Goal: Task Accomplishment & Management: Complete application form

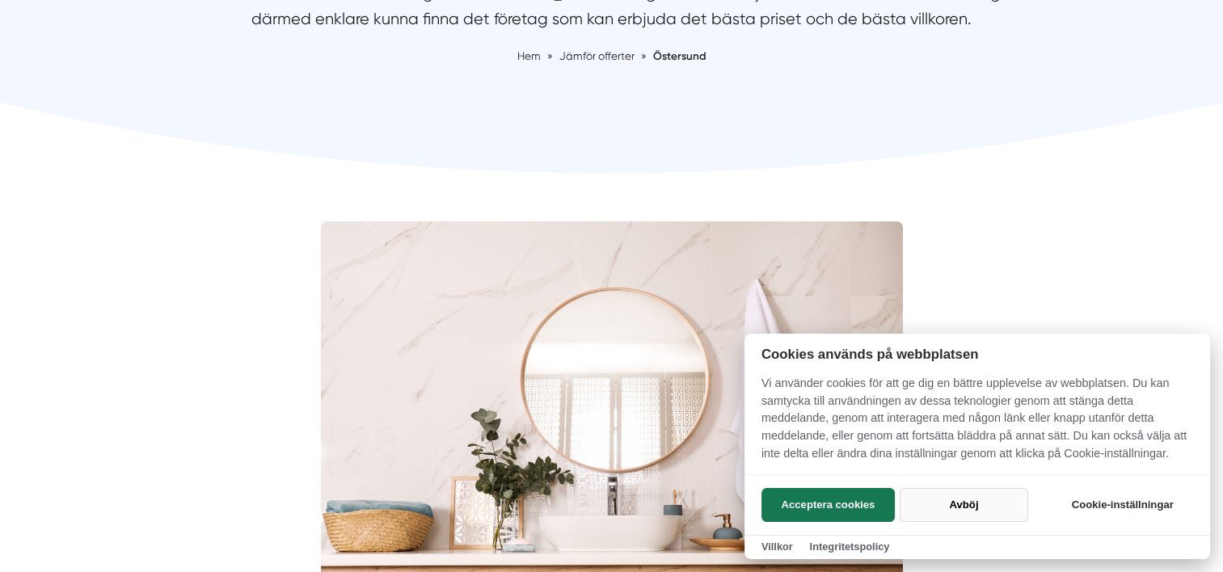
click at [957, 508] on button "Avböj" at bounding box center [964, 505] width 129 height 34
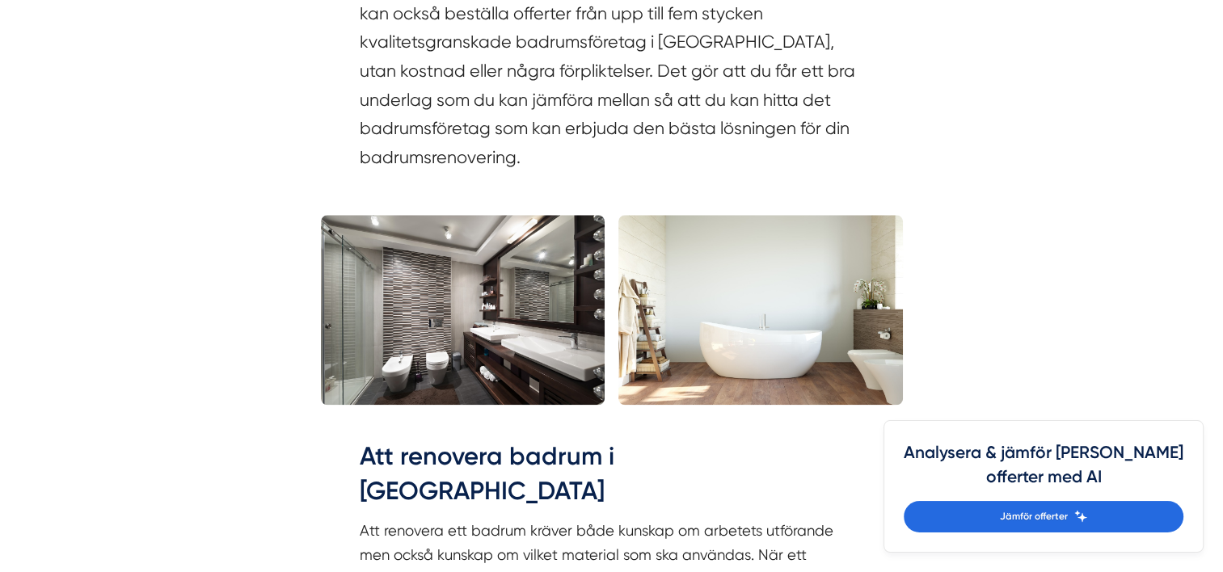
scroll to position [1592, 0]
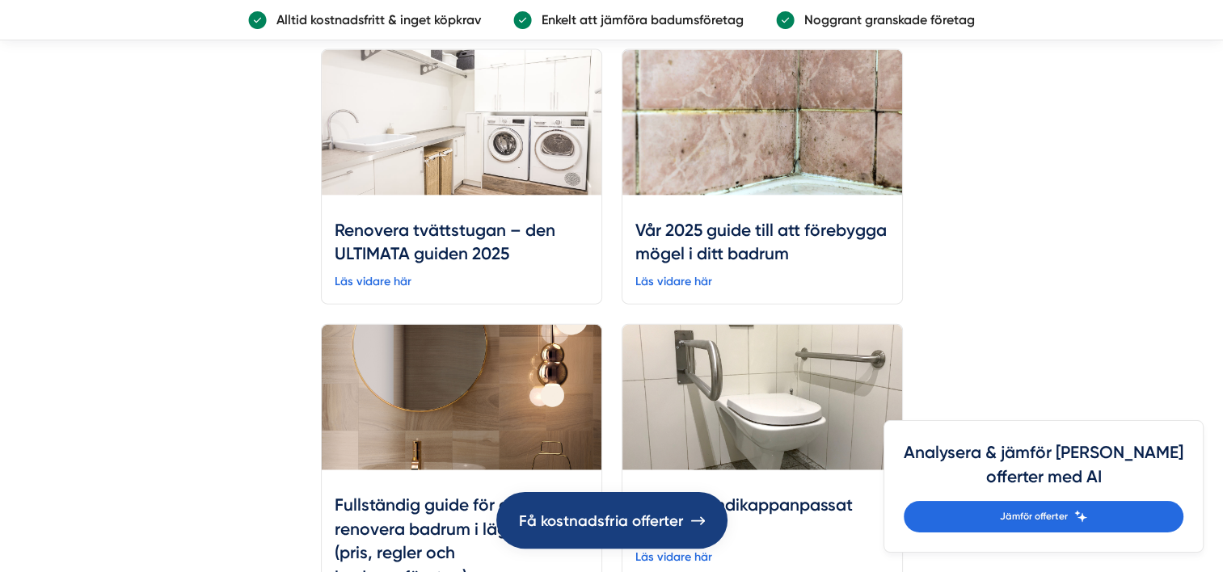
scroll to position [3639, 0]
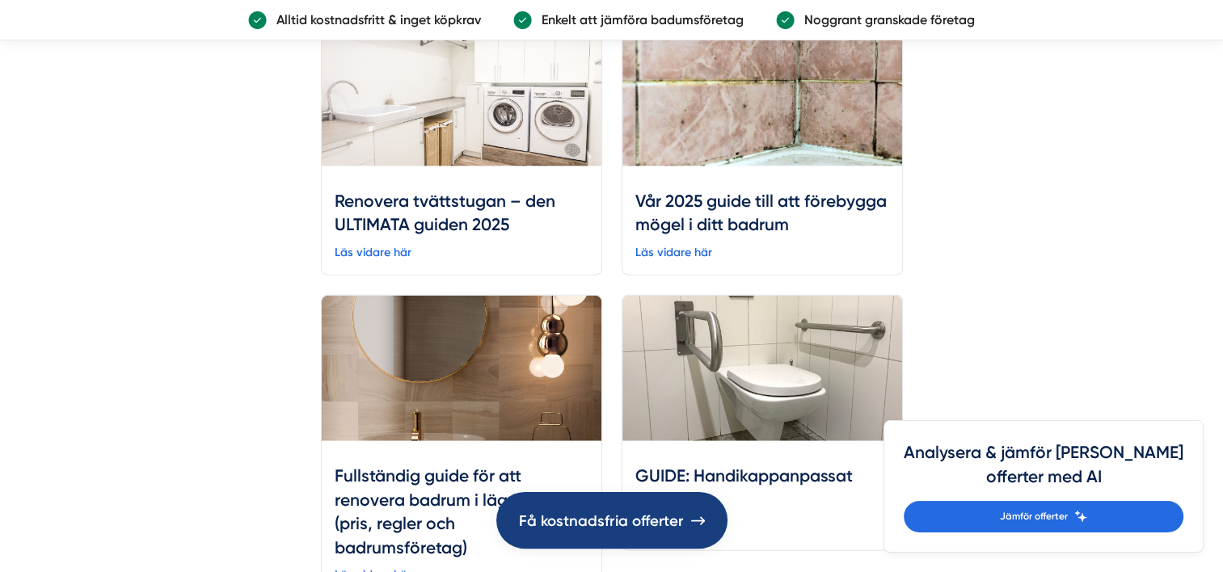
click at [621, 520] on span "Få kostnadsfria offerter" at bounding box center [601, 521] width 165 height 24
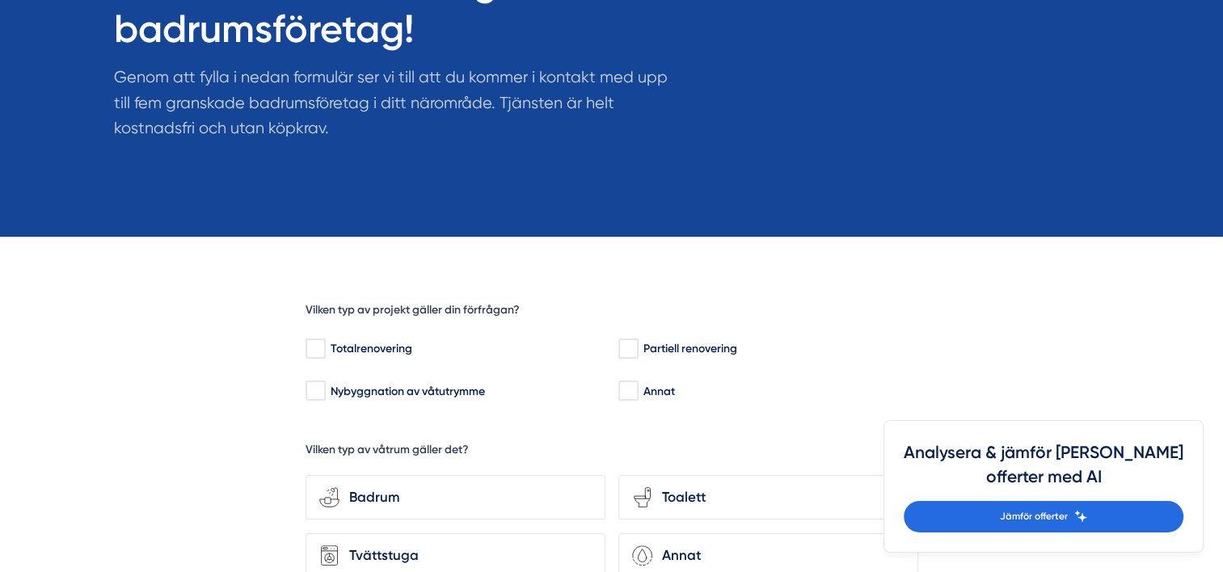
scroll to position [323, 0]
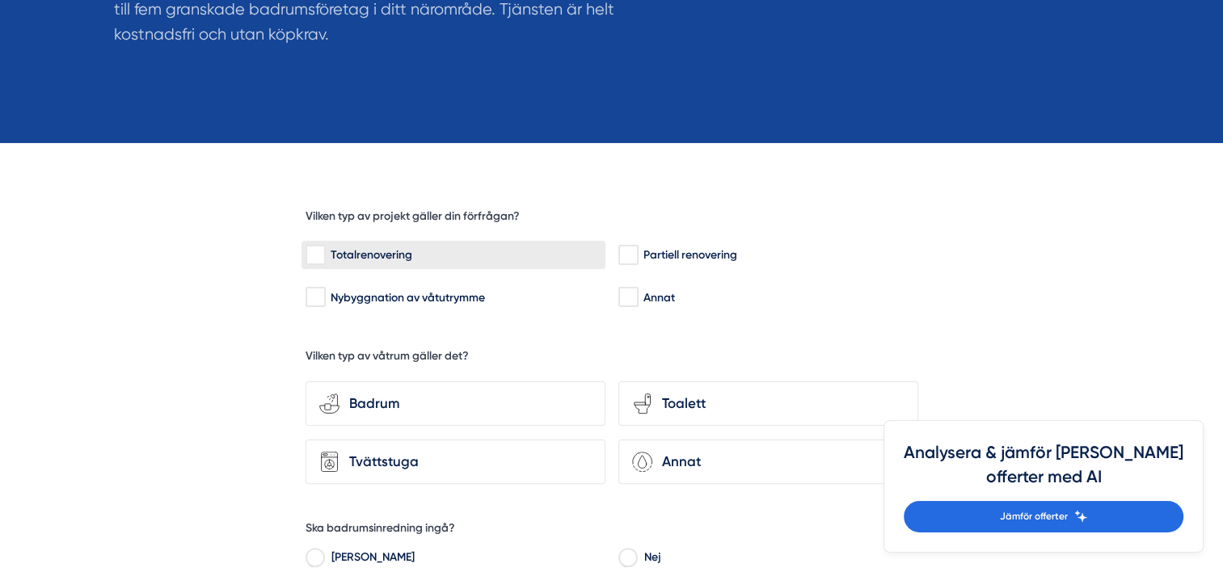
click at [316, 254] on input "Totalrenovering" at bounding box center [315, 255] width 19 height 16
checkbox input "true"
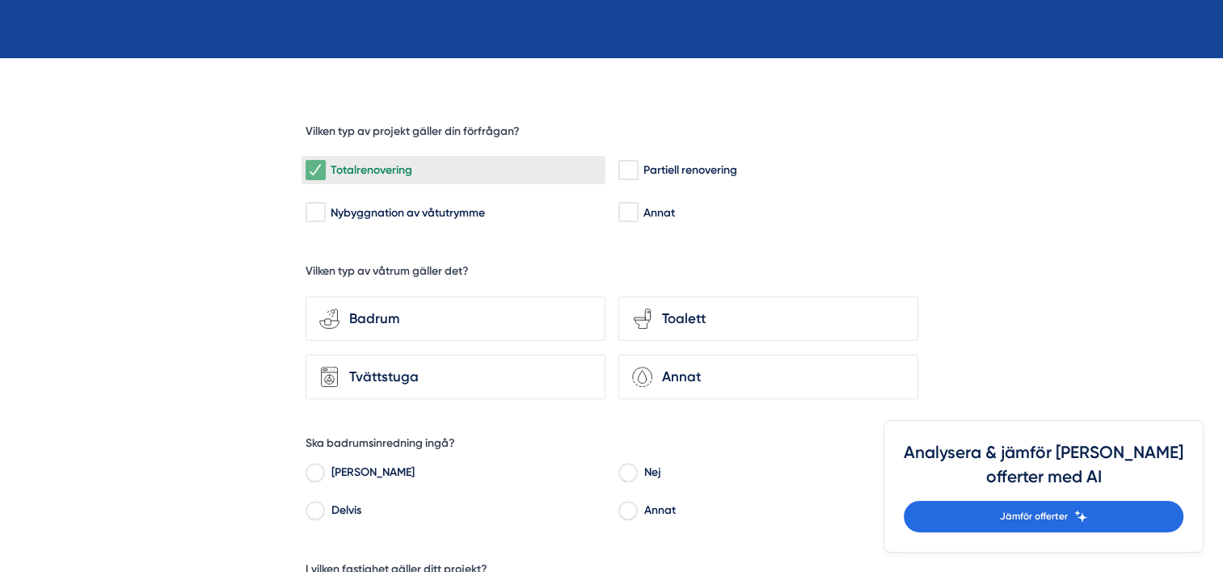
scroll to position [485, 0]
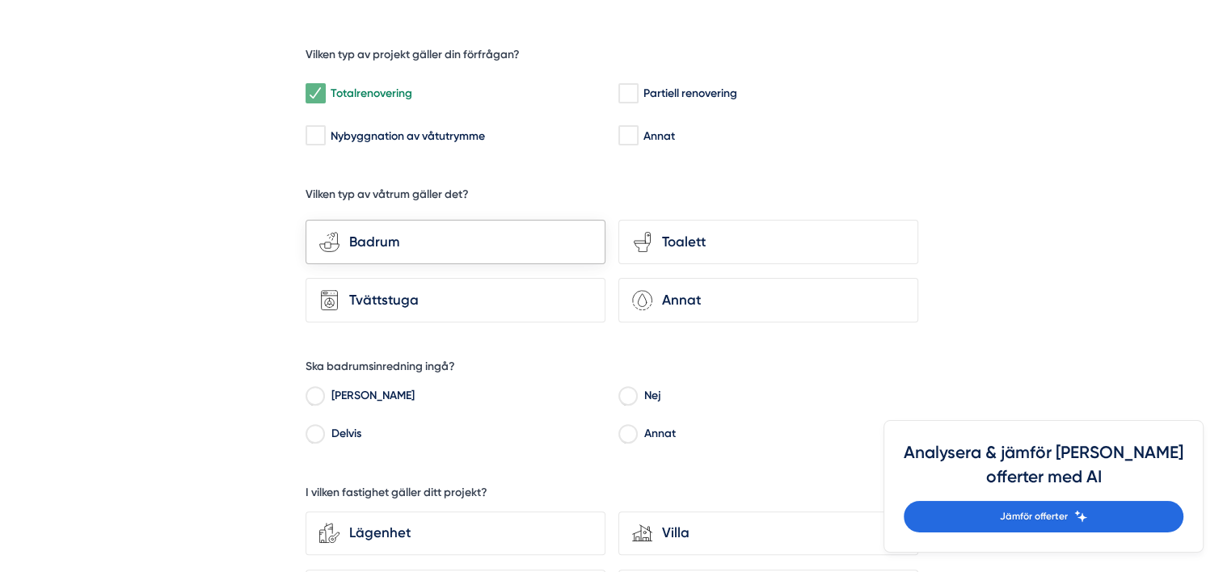
click at [412, 242] on div "Badrum" at bounding box center [466, 242] width 252 height 22
click at [0, 0] on input "bathroom-tub-towel Badrum" at bounding box center [0, 0] width 0 height 0
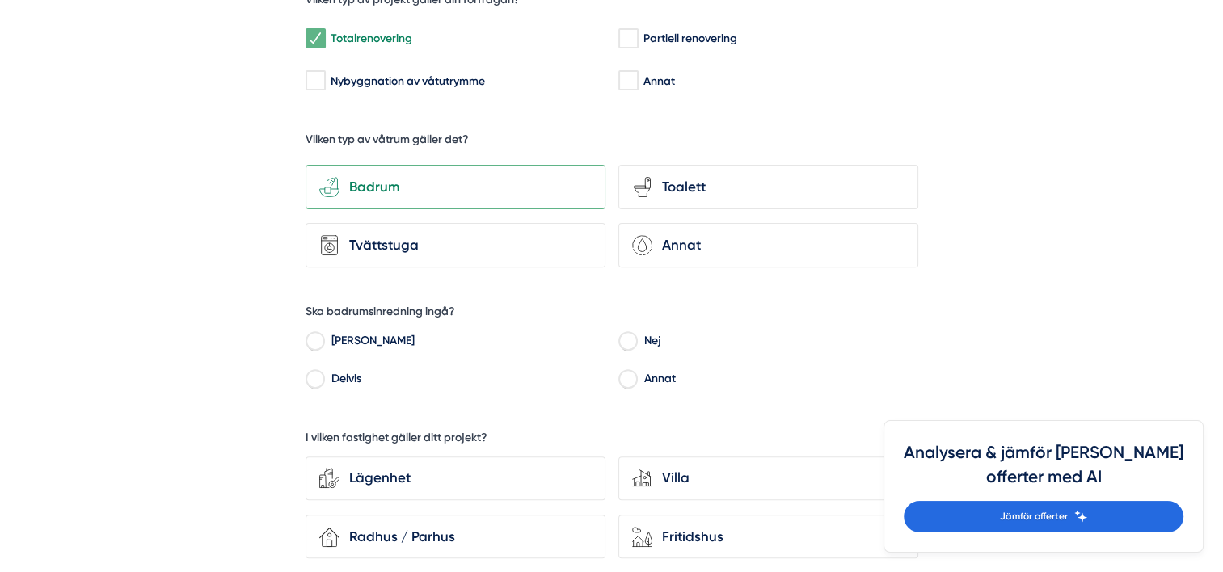
scroll to position [566, 0]
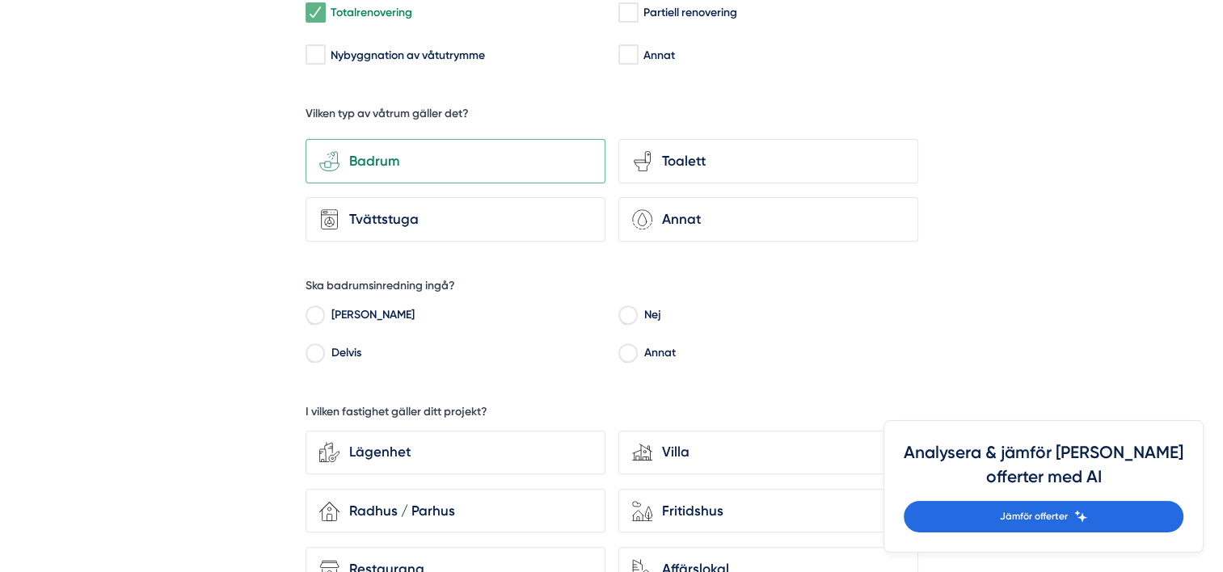
click at [622, 349] on input "Annat" at bounding box center [628, 356] width 19 height 15
radio input "true"
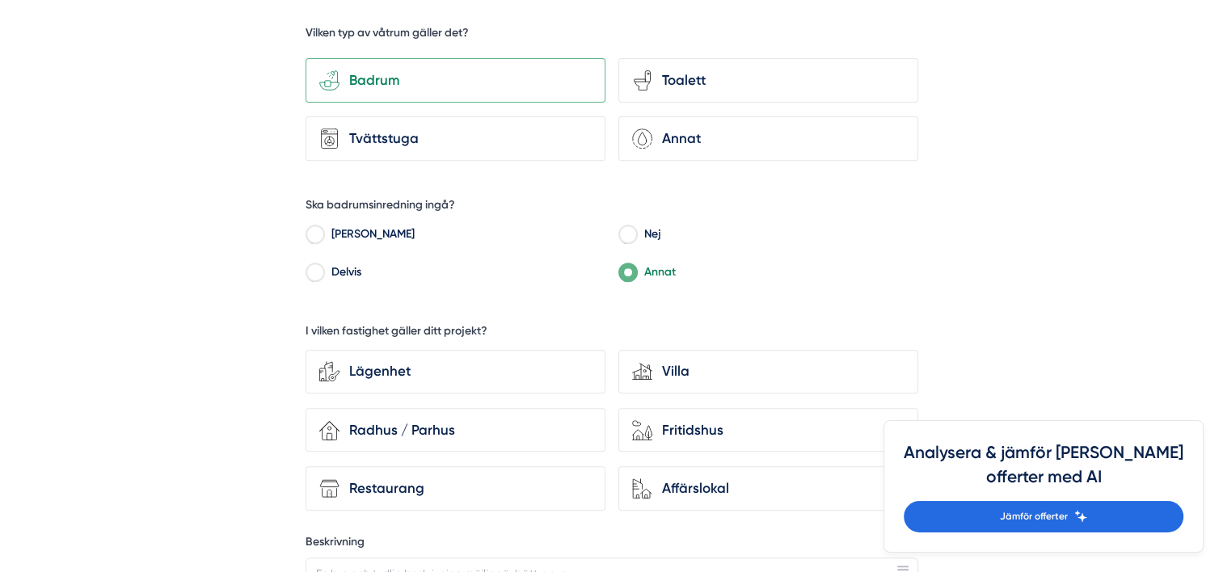
scroll to position [728, 0]
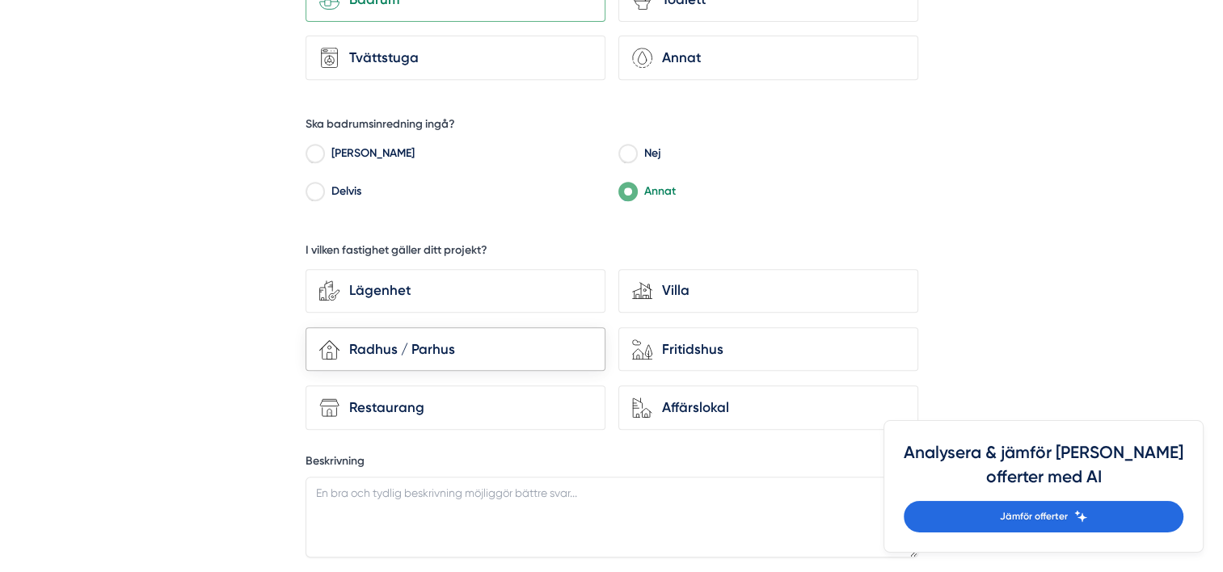
click at [443, 343] on div "Radhus / Parhus" at bounding box center [466, 350] width 252 height 22
click at [0, 0] on input "house-3 Radhus / Parhus" at bounding box center [0, 0] width 0 height 0
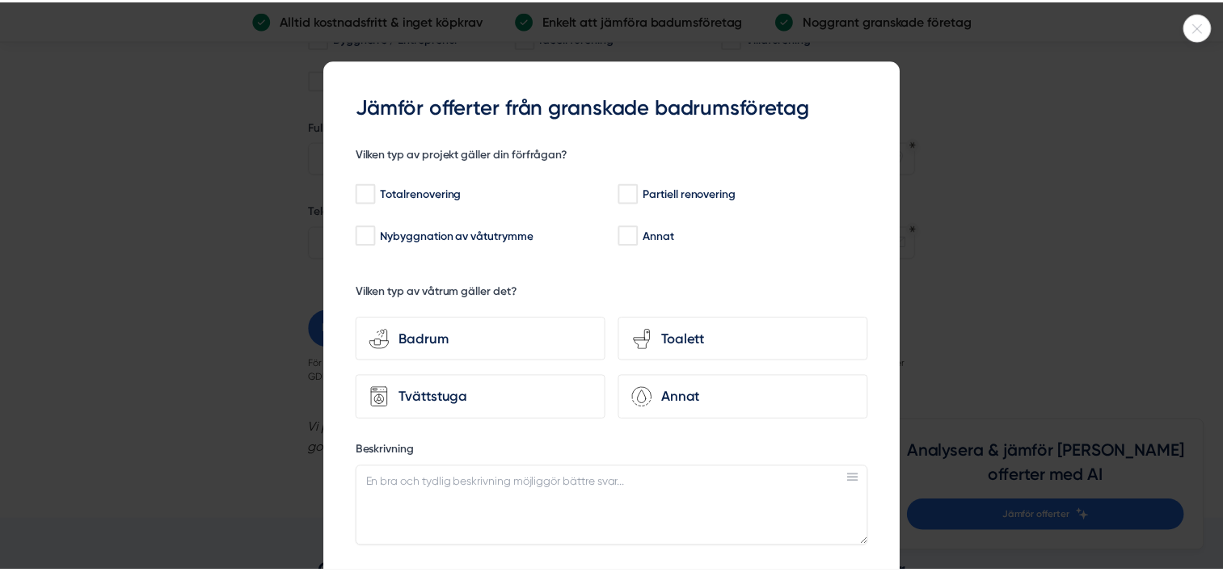
scroll to position [323, 0]
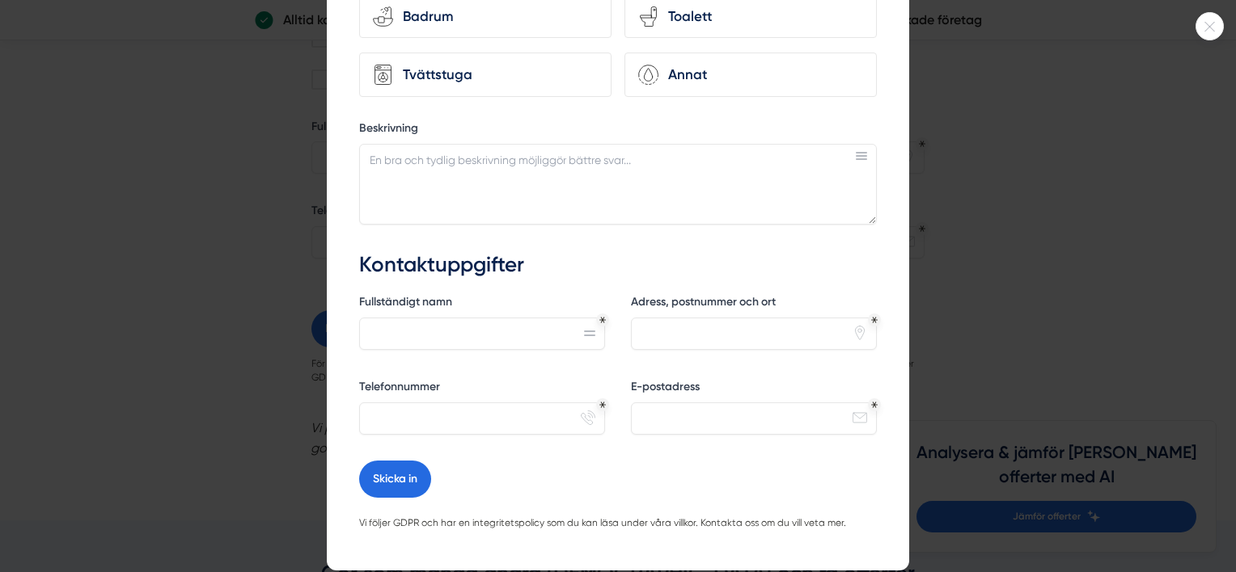
click at [1210, 30] on icon at bounding box center [1209, 27] width 27 height 10
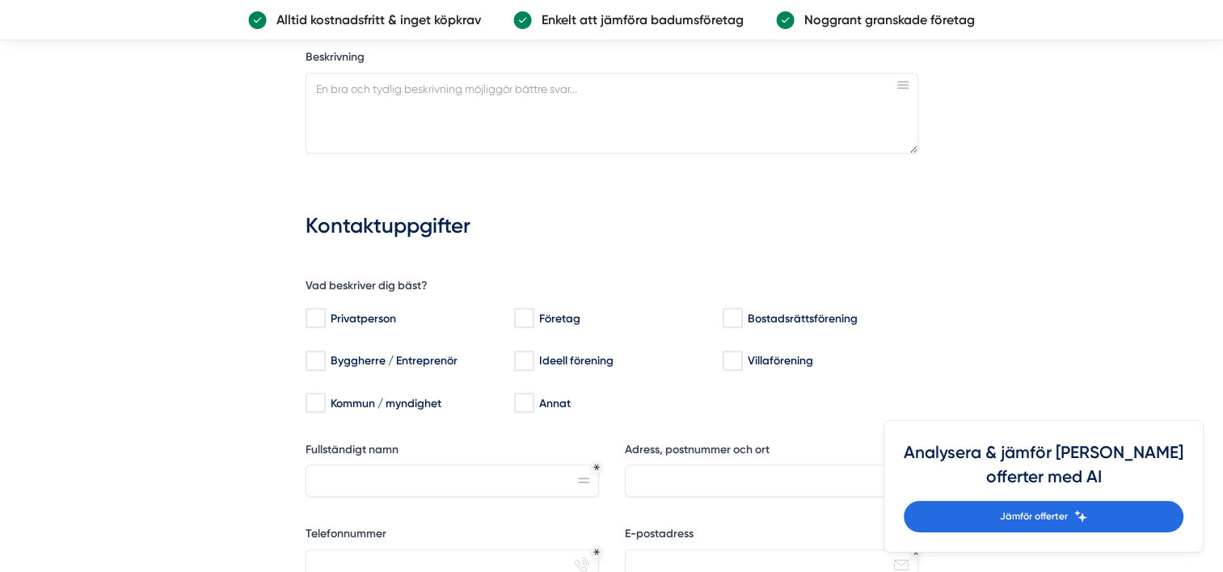
scroll to position [1132, 0]
click at [317, 314] on input "Privatperson" at bounding box center [315, 319] width 19 height 16
checkbox input "true"
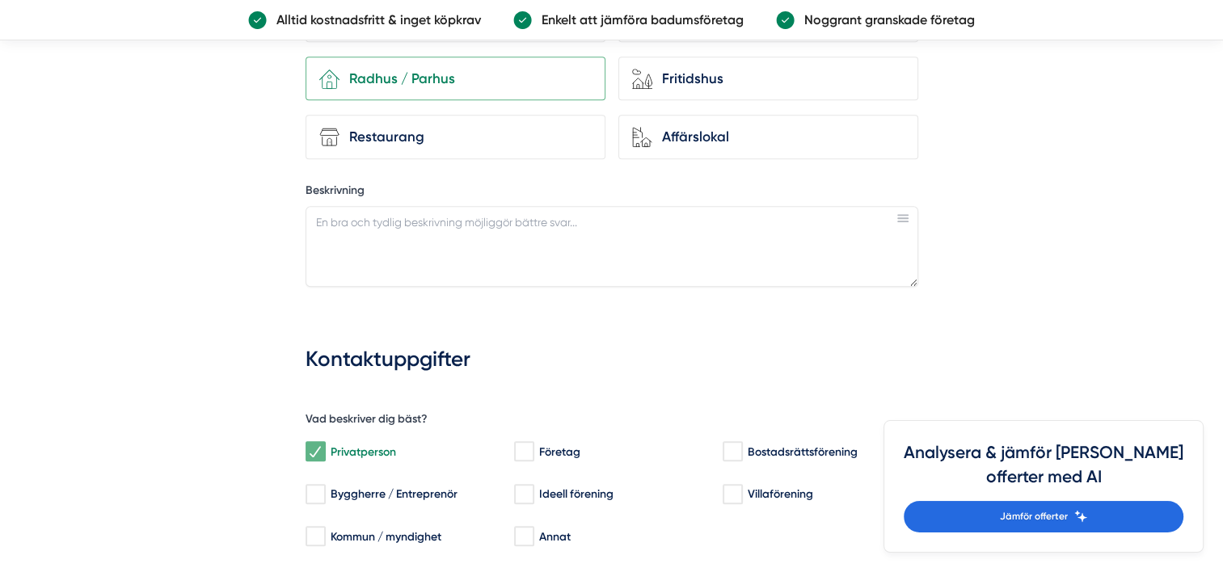
scroll to position [970, 0]
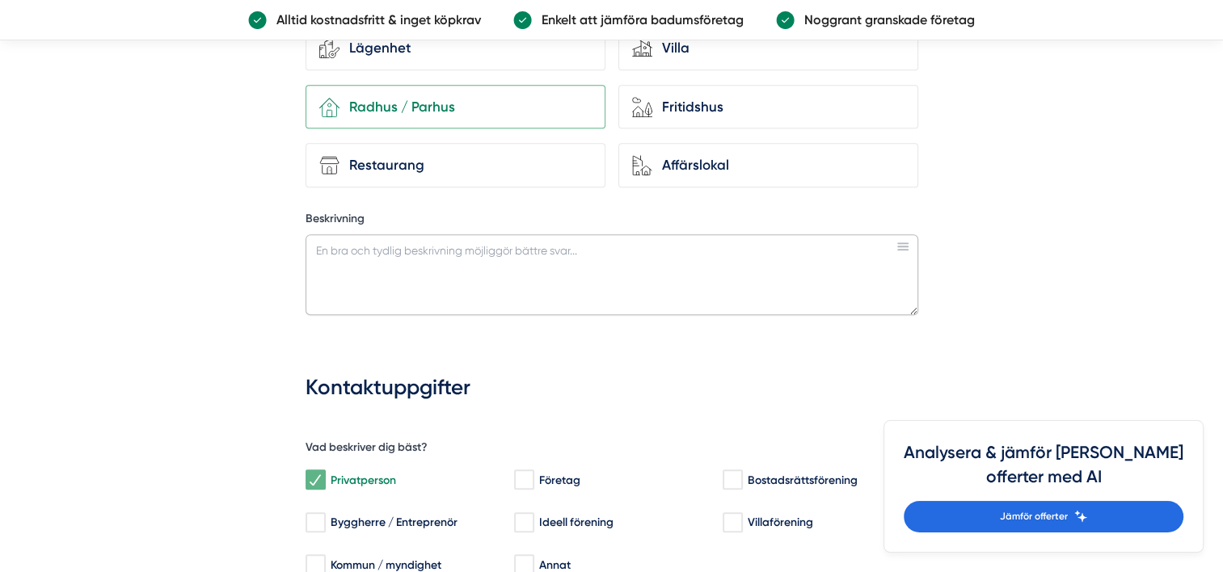
click at [377, 254] on textarea "Beskrivning" at bounding box center [612, 274] width 613 height 81
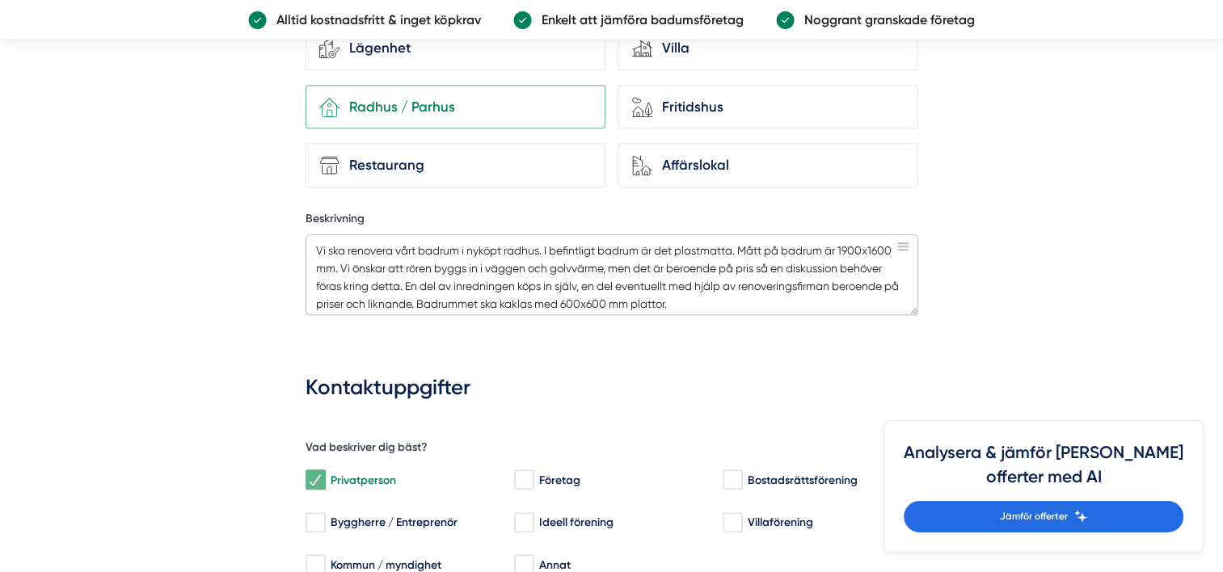
click at [498, 281] on textarea "Vi ska renovera vårt badrum i nyköpt radhus. I befintligt badrum är det plastma…" at bounding box center [612, 274] width 613 height 81
click at [420, 294] on textarea "Vi ska renovera vårt badrum i nyköpt radhus. I befintligt badrum är det plastma…" at bounding box center [612, 274] width 613 height 81
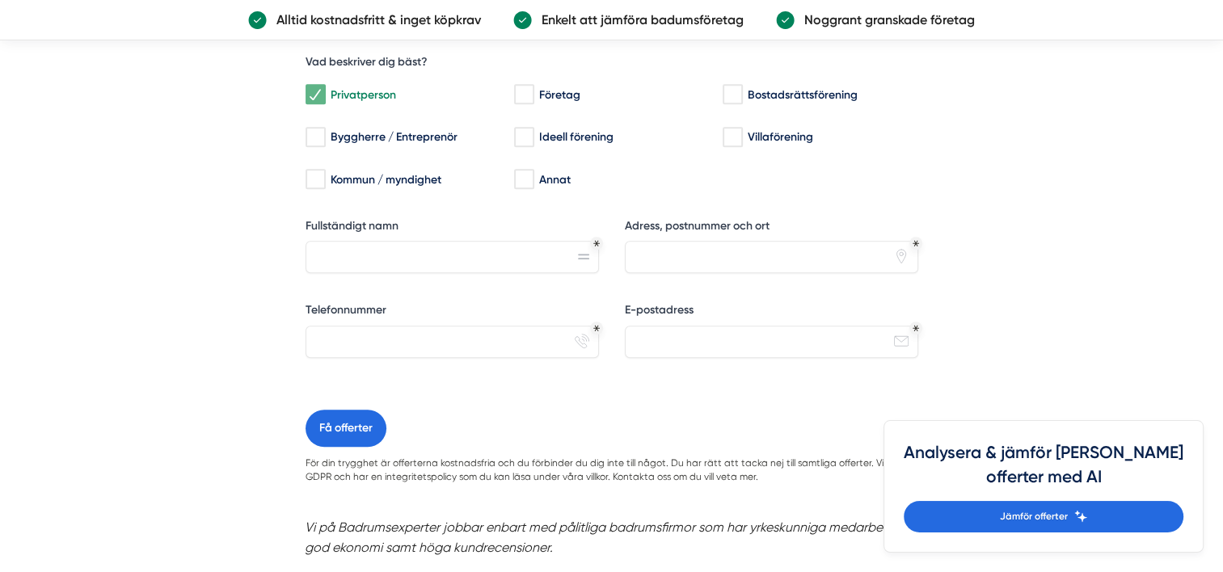
scroll to position [1375, 0]
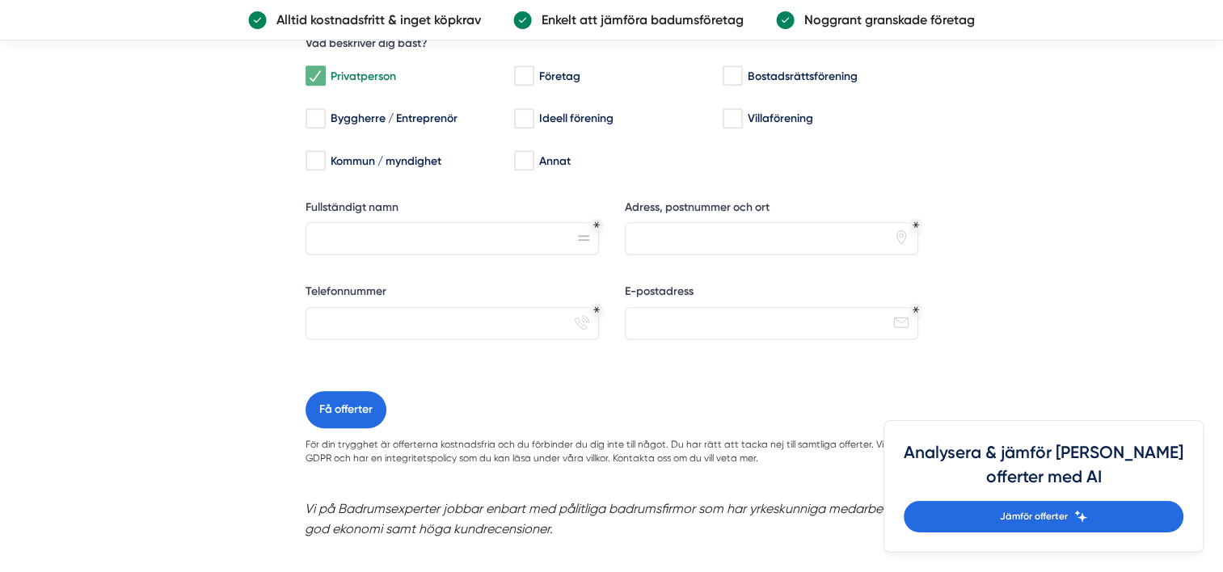
type textarea "Vi ska renovera vårt badrum i nyköpt radhus. I befintligt badrum är det plastma…"
click at [423, 227] on input "Fullständigt namn" at bounding box center [453, 238] width 294 height 32
type input "[PERSON_NAME]"
type input "Kopparslagargränd 1"
type input "0730221239"
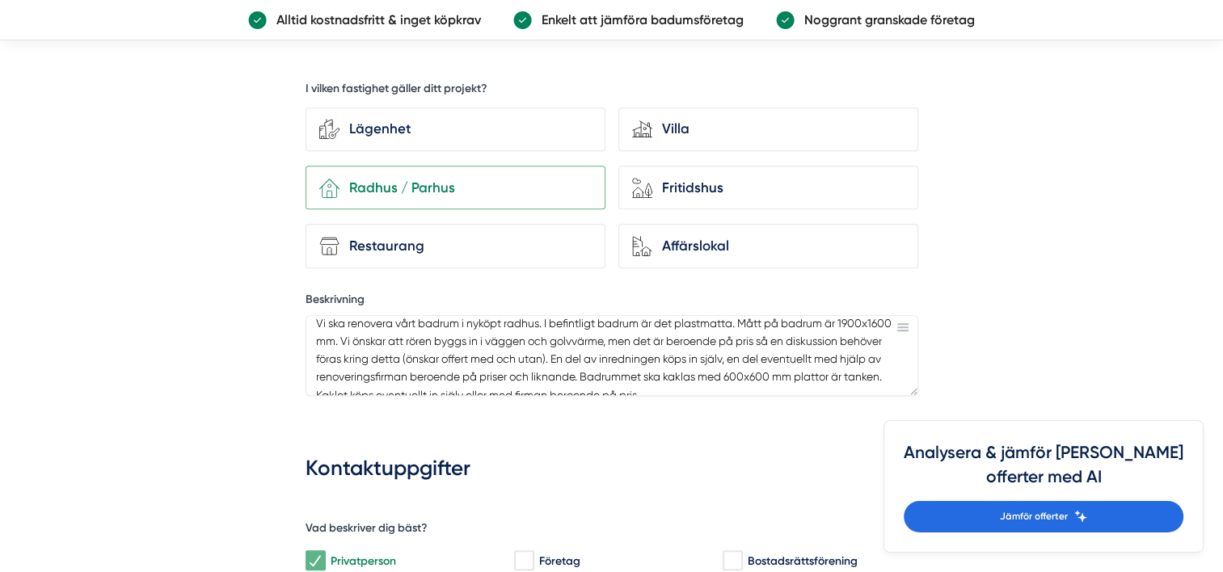
scroll to position [0, 0]
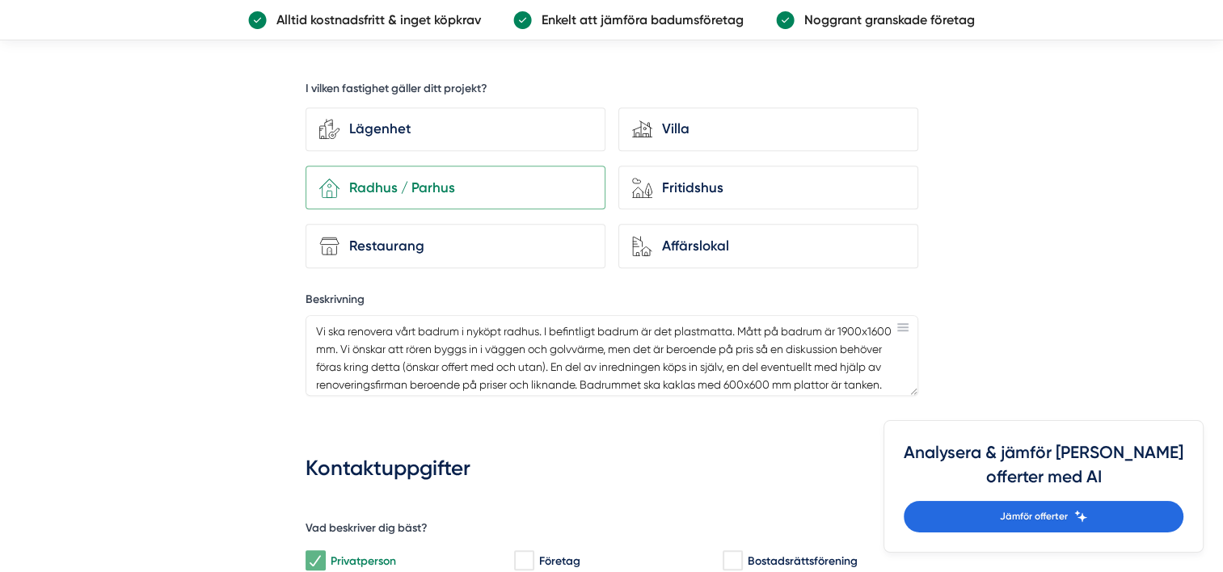
type input "[EMAIL_ADDRESS][DOMAIN_NAME]"
drag, startPoint x: 459, startPoint y: 324, endPoint x: 397, endPoint y: 330, distance: 62.5
click at [397, 330] on textarea "Vi ska renovera vårt badrum i nyköpt radhus. I befintligt badrum är det plastma…" at bounding box center [612, 355] width 613 height 81
drag, startPoint x: 395, startPoint y: 343, endPoint x: 766, endPoint y: 332, distance: 371.3
click at [766, 332] on textarea "Vi ska renovera badrummet i vårt nyköpt radhus. I befintligt badrum är det plas…" at bounding box center [612, 355] width 613 height 81
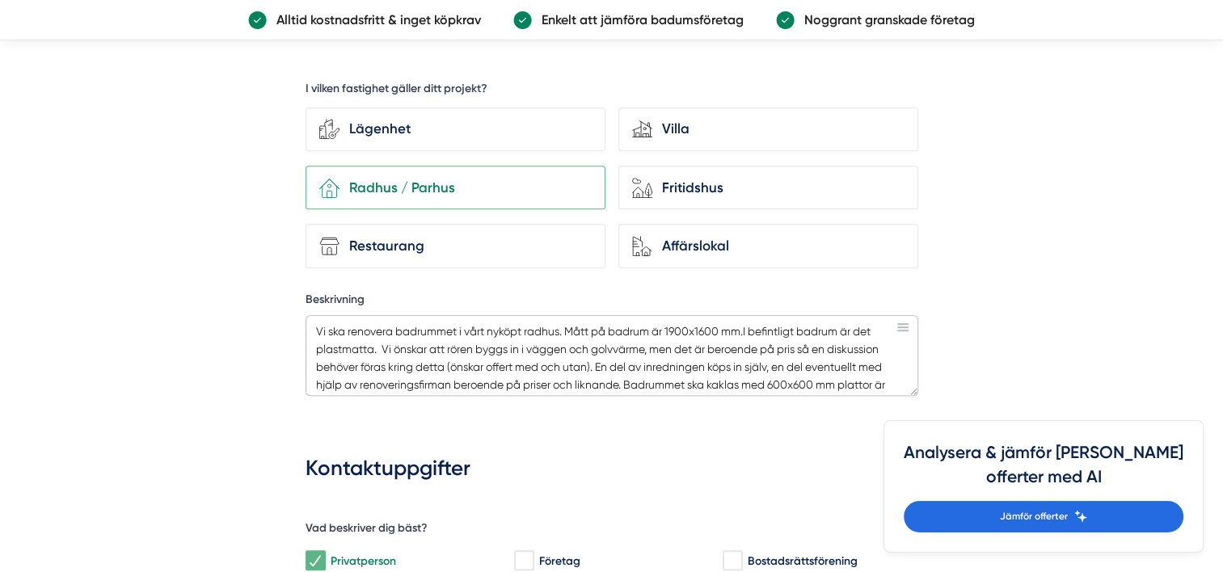
click at [749, 324] on textarea "Vi ska renovera badrummet i vårt nyköpt radhus. Mått på badrum är 1900x1600 mm.…" at bounding box center [612, 355] width 613 height 81
click at [378, 342] on textarea "Vi ska renovera badrummet i vårt nyköpt radhus. Mått på badrum är 1900x1600 mm.…" at bounding box center [612, 355] width 613 height 81
click at [589, 359] on textarea "Vi ska renovera badrummet i vårt nyköpt radhus. Mått på badrum är 1900x1600 mm.…" at bounding box center [612, 355] width 613 height 81
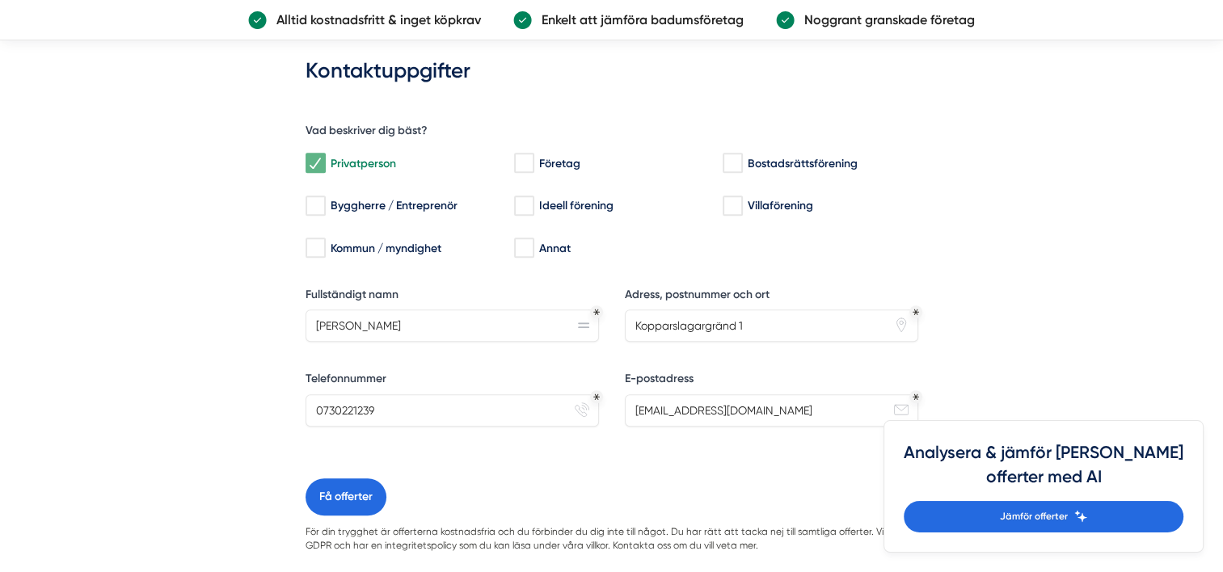
scroll to position [1375, 0]
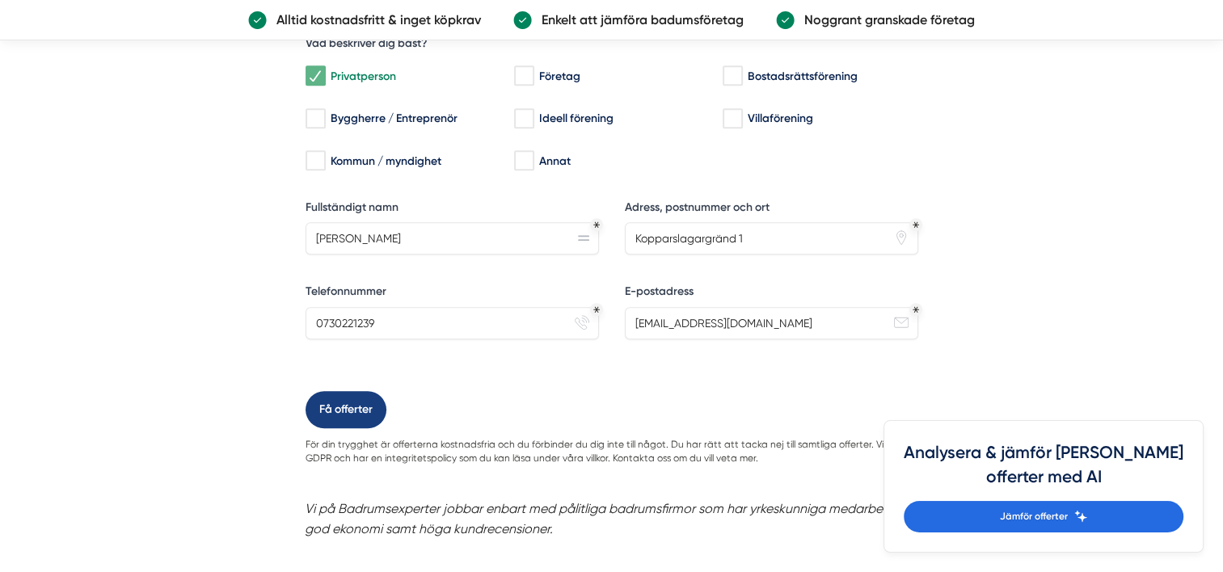
type textarea "Vi ska renovera badrummet i vårt nyköpt radhus. Mått på badrum är 1900x1600 mm.…"
click at [358, 397] on button "Få offerter" at bounding box center [346, 409] width 81 height 37
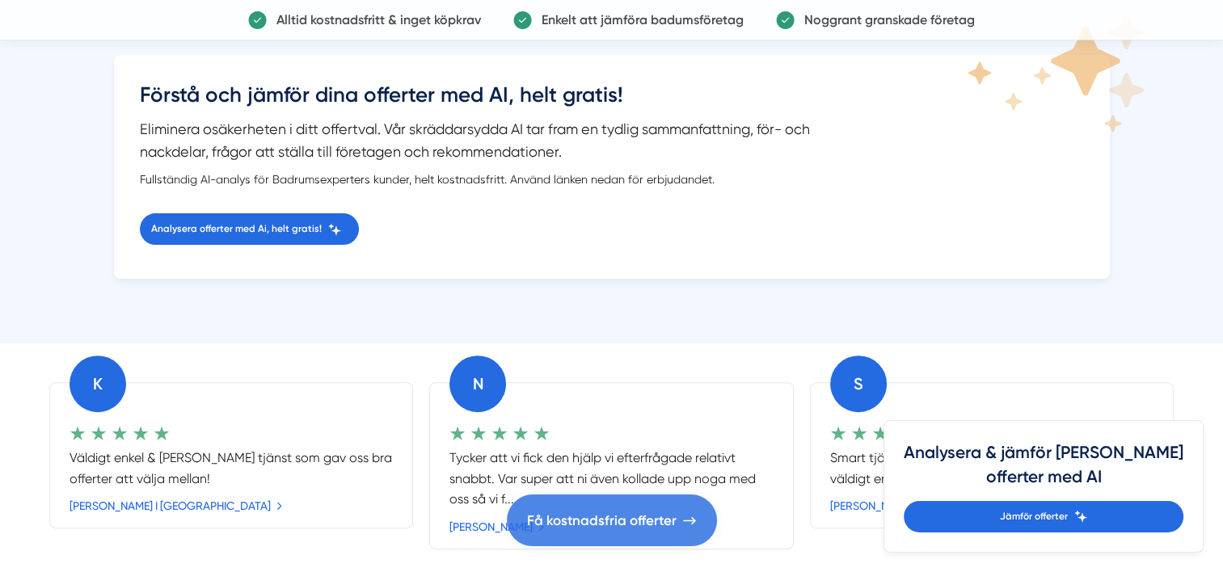
scroll to position [404, 0]
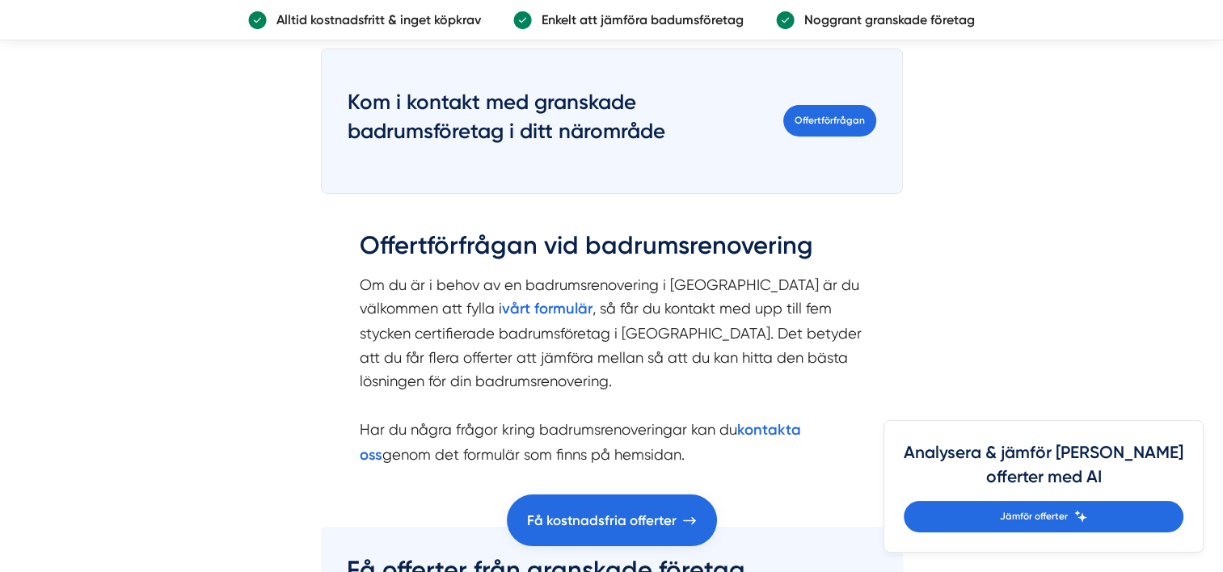
scroll to position [5741, 0]
